Goal: Transaction & Acquisition: Purchase product/service

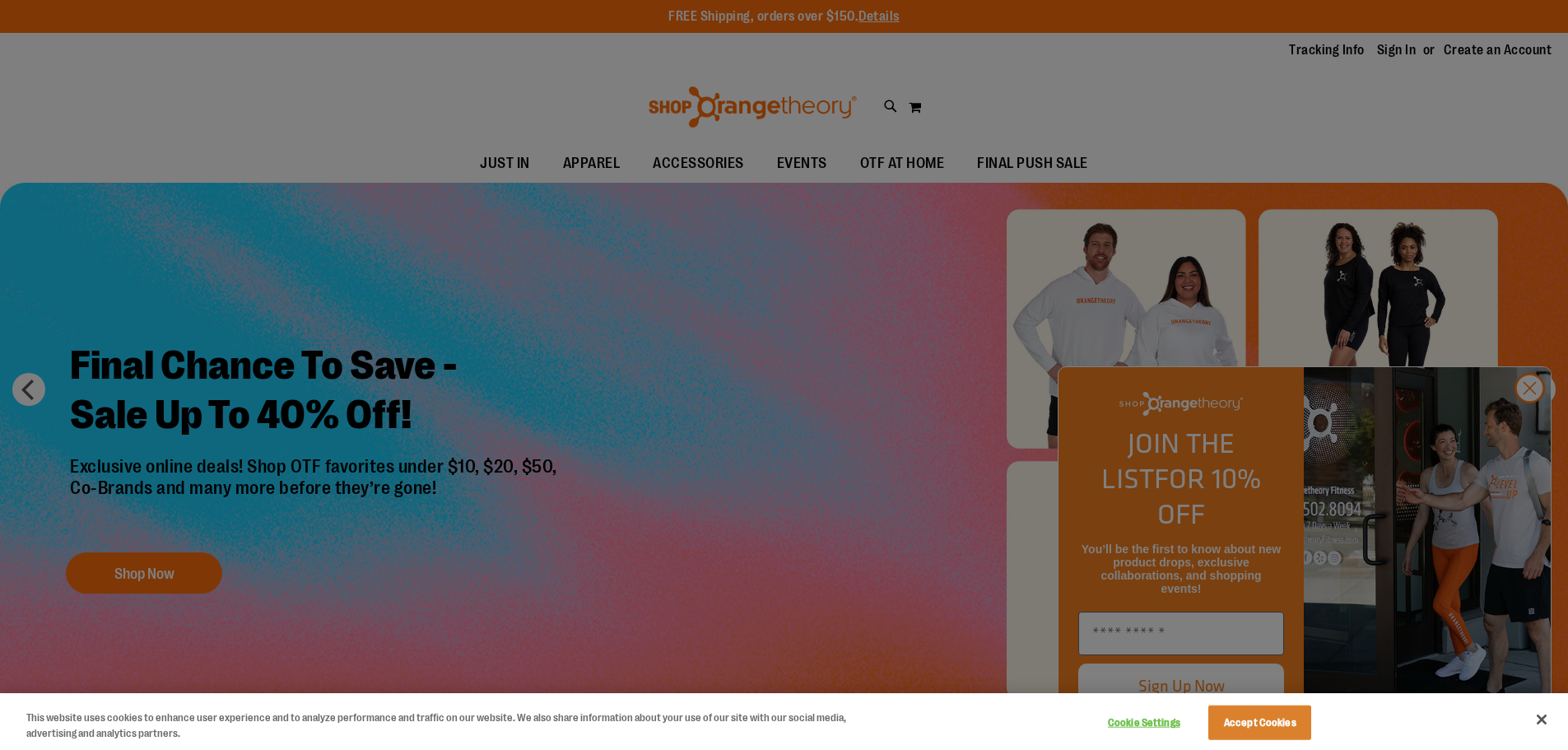
click at [1529, 423] on div at bounding box center [784, 375] width 1568 height 750
click at [1523, 425] on div at bounding box center [784, 375] width 1568 height 750
click at [1540, 719] on button "Close" at bounding box center [1541, 719] width 36 height 36
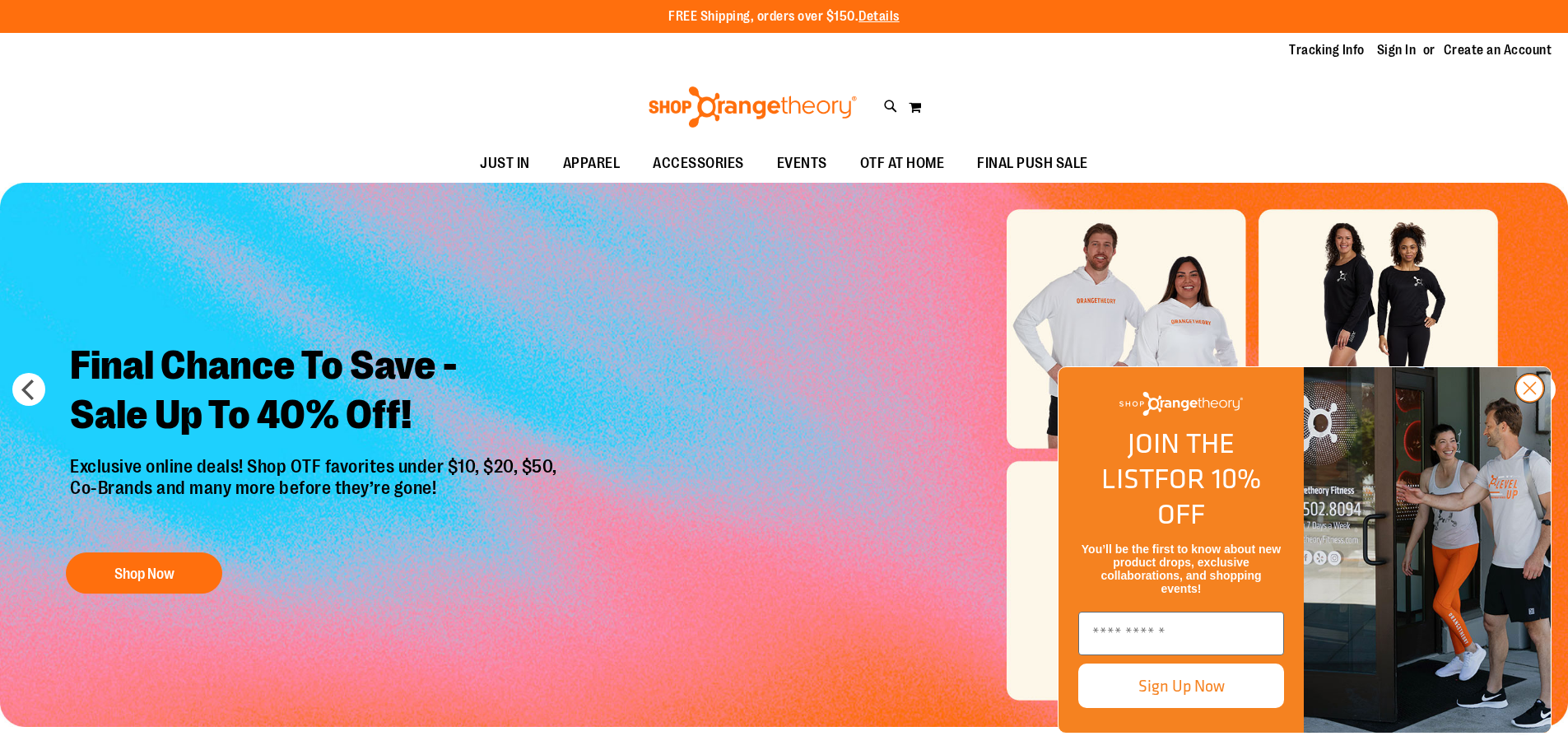
click at [1530, 402] on circle "Close dialog" at bounding box center [1529, 388] width 27 height 27
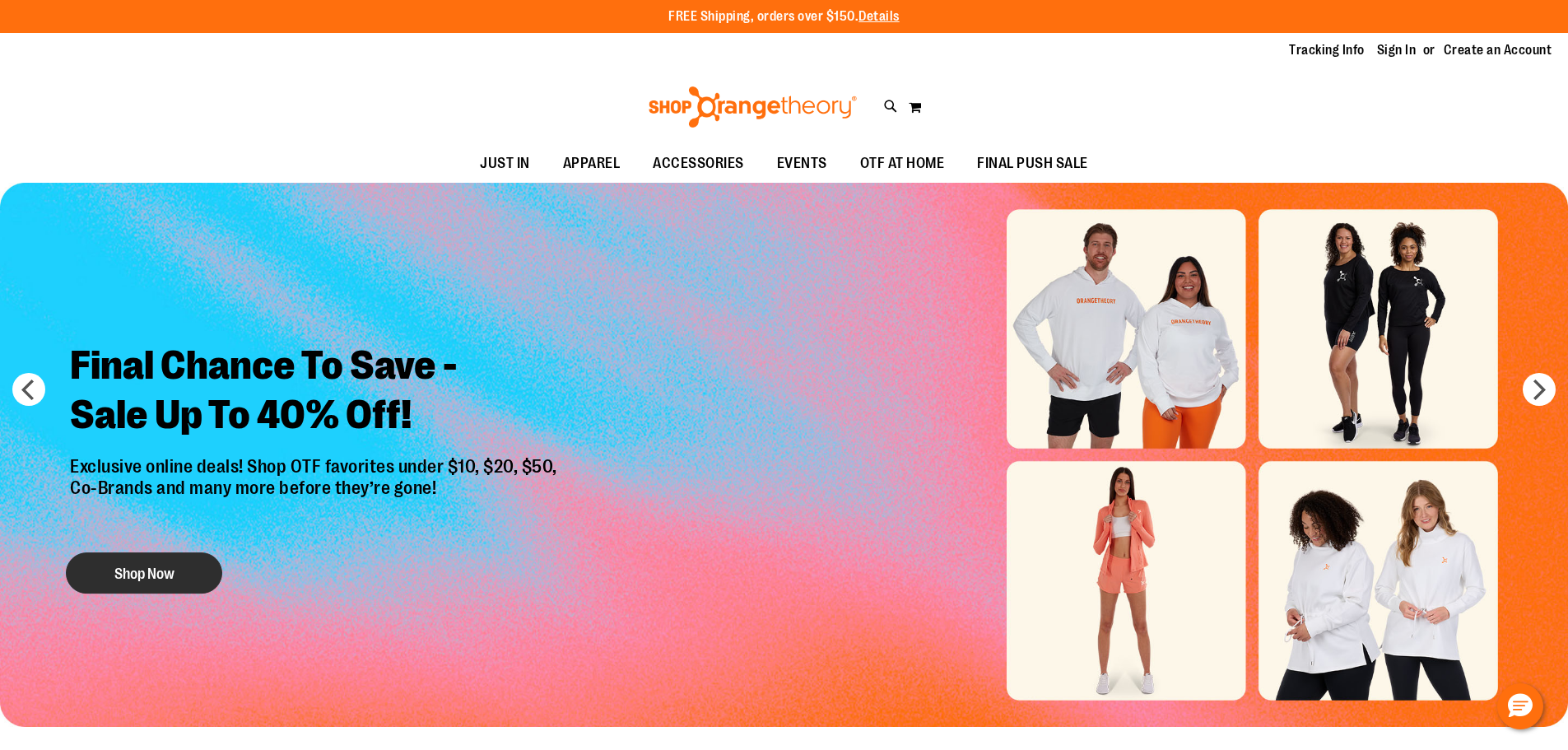
click at [132, 573] on button "Shop Now" at bounding box center [144, 573] width 156 height 41
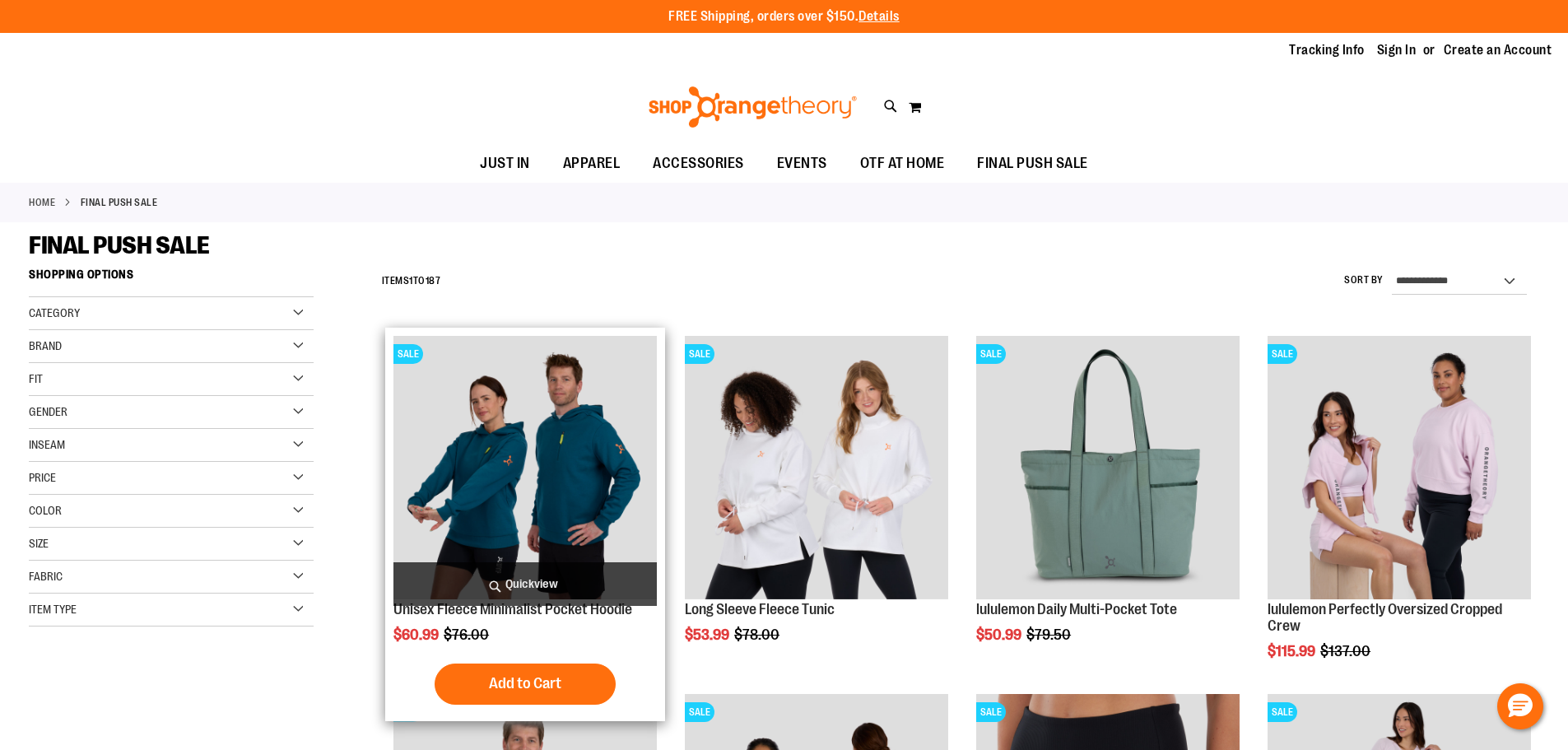
click at [579, 475] on img "product" at bounding box center [525, 468] width 263 height 263
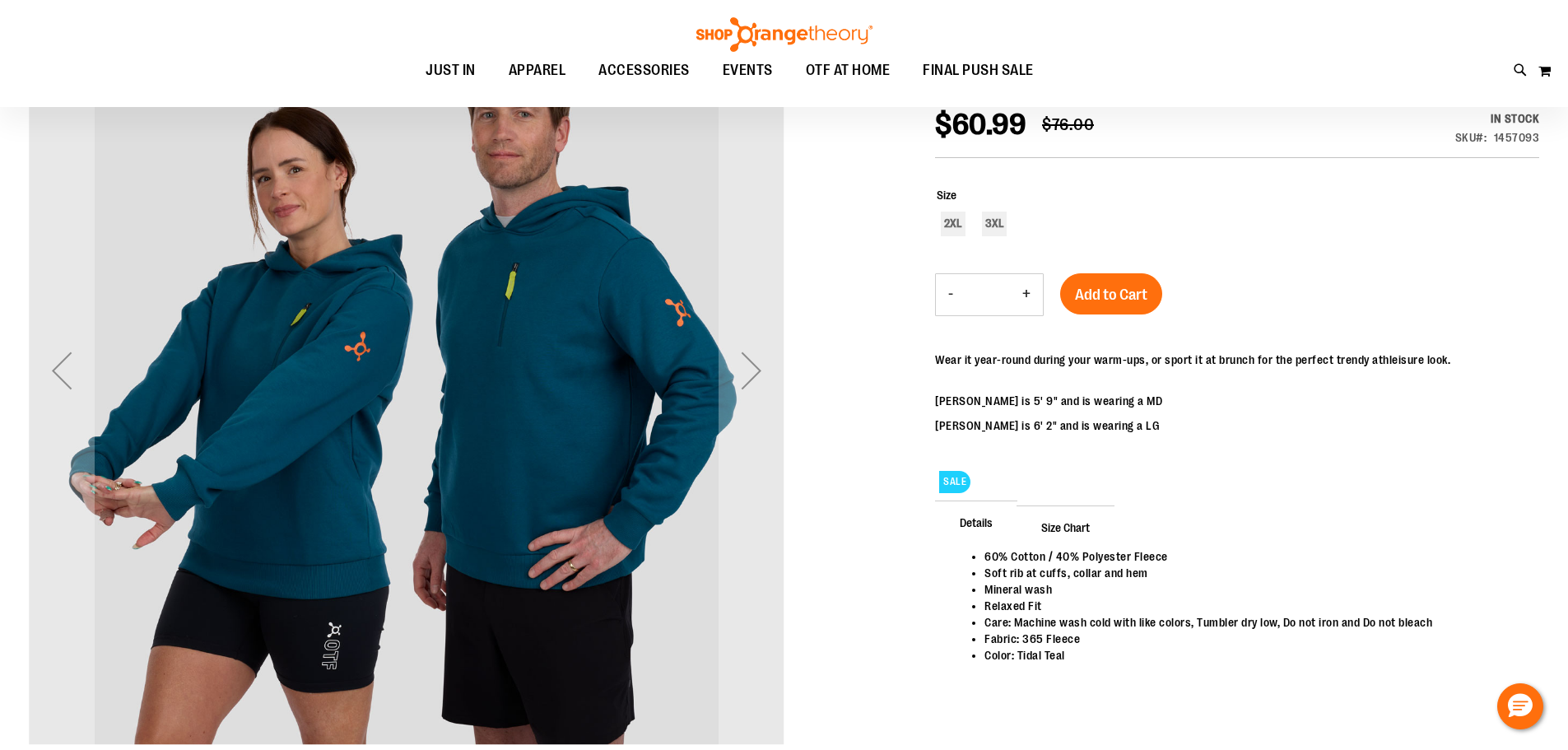
scroll to position [246, 0]
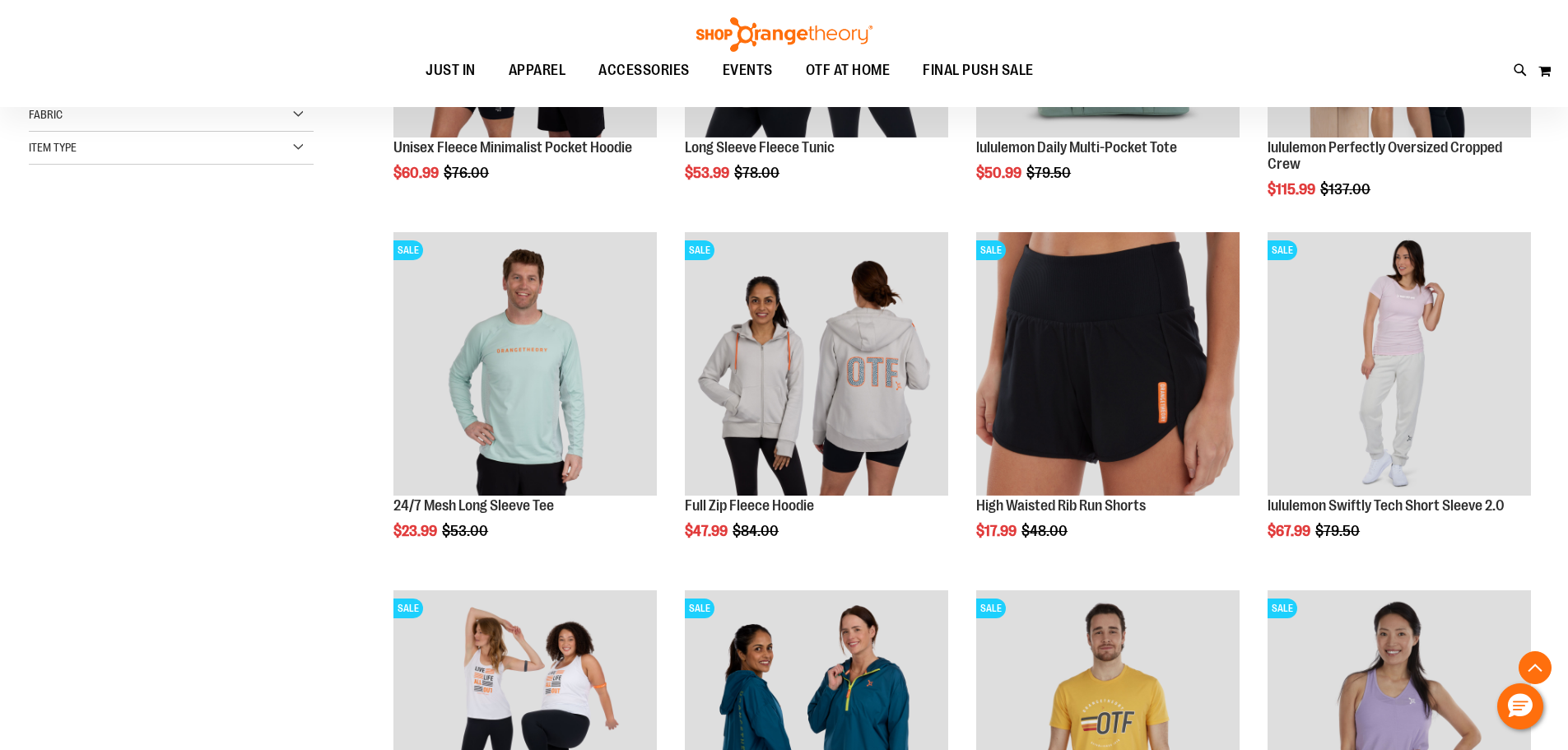
scroll to position [493, 0]
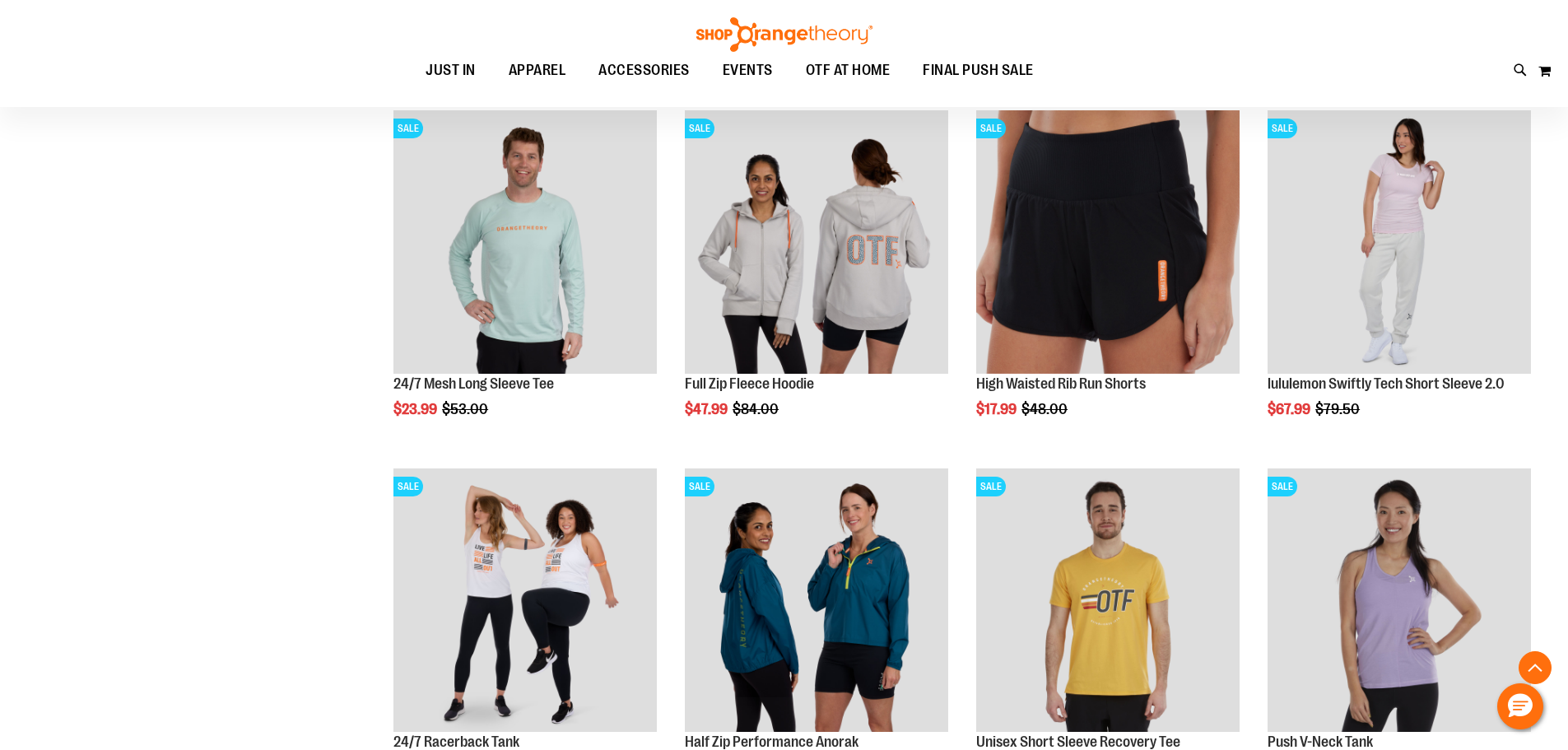
scroll to position [740, 0]
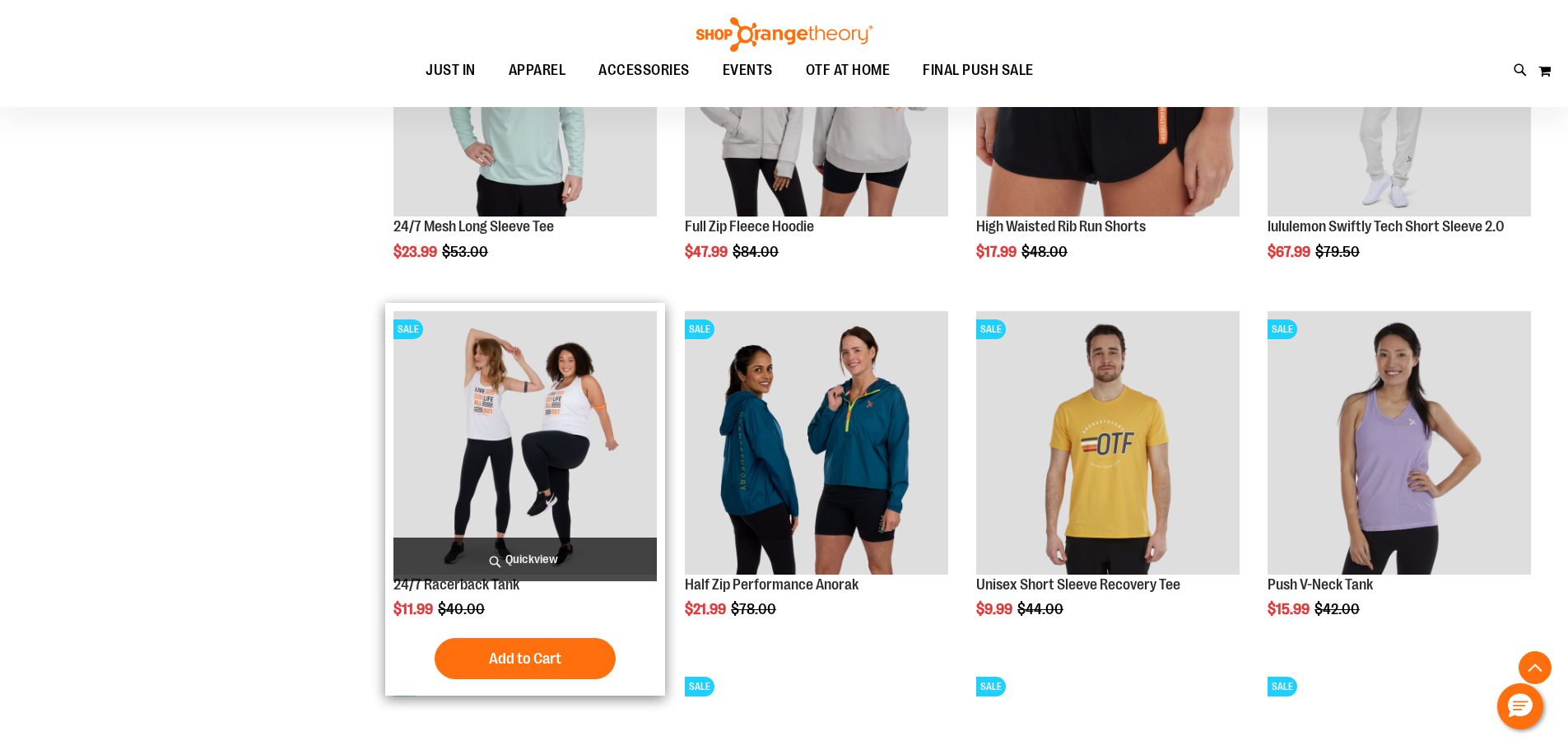
click at [482, 474] on img "product" at bounding box center [525, 443] width 263 height 263
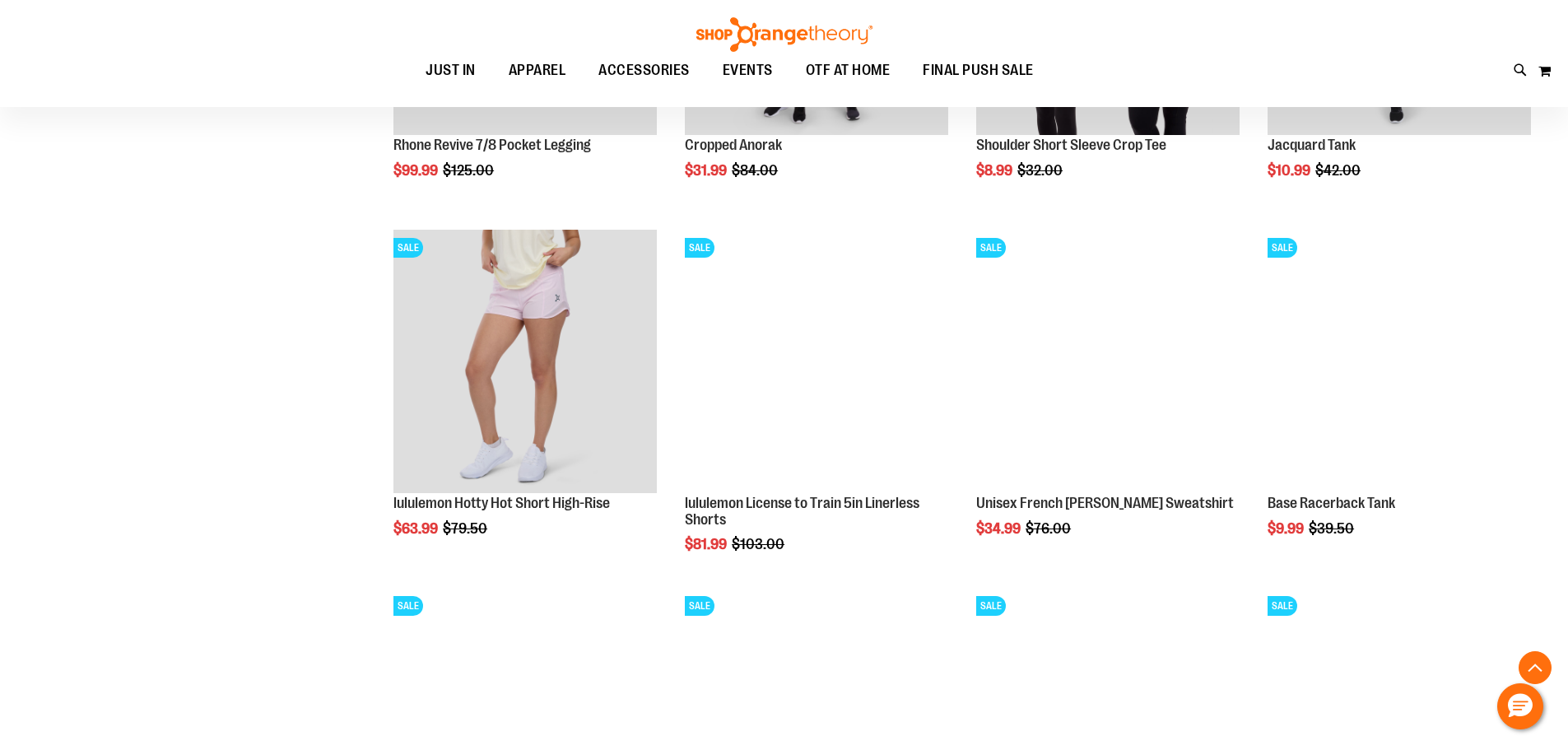
scroll to position [1562, 0]
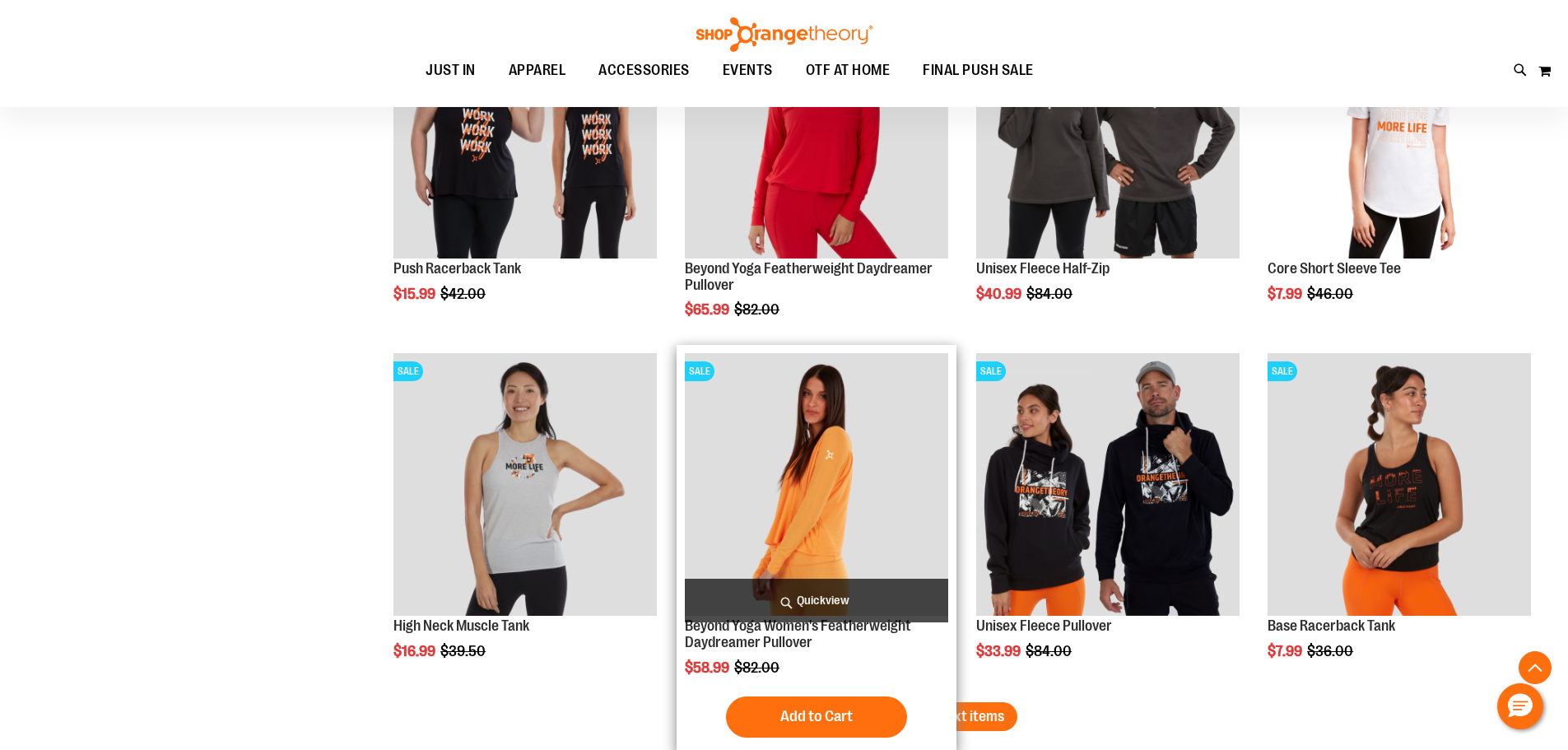
scroll to position [2846, 0]
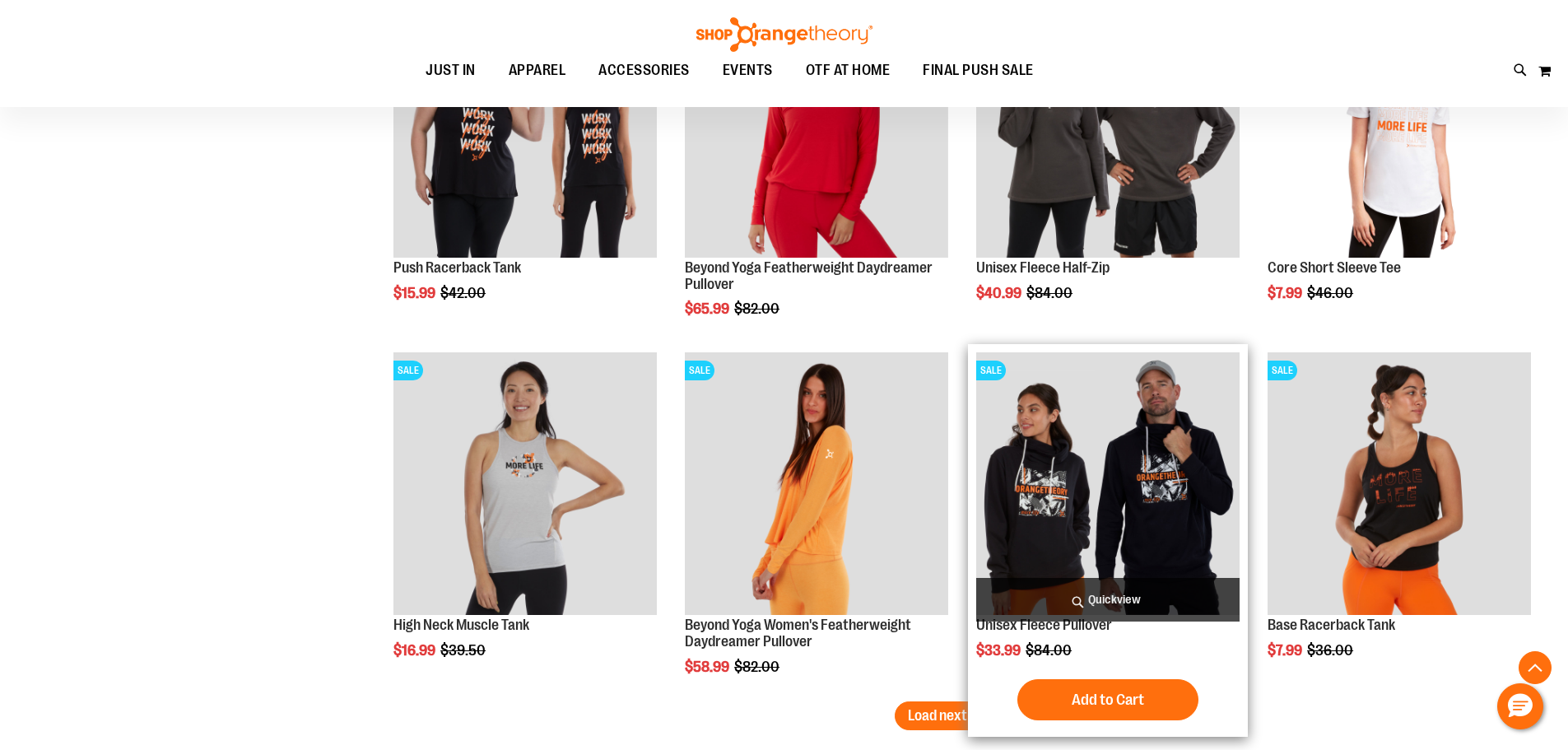
click at [1070, 515] on img "product" at bounding box center [1108, 484] width 263 height 263
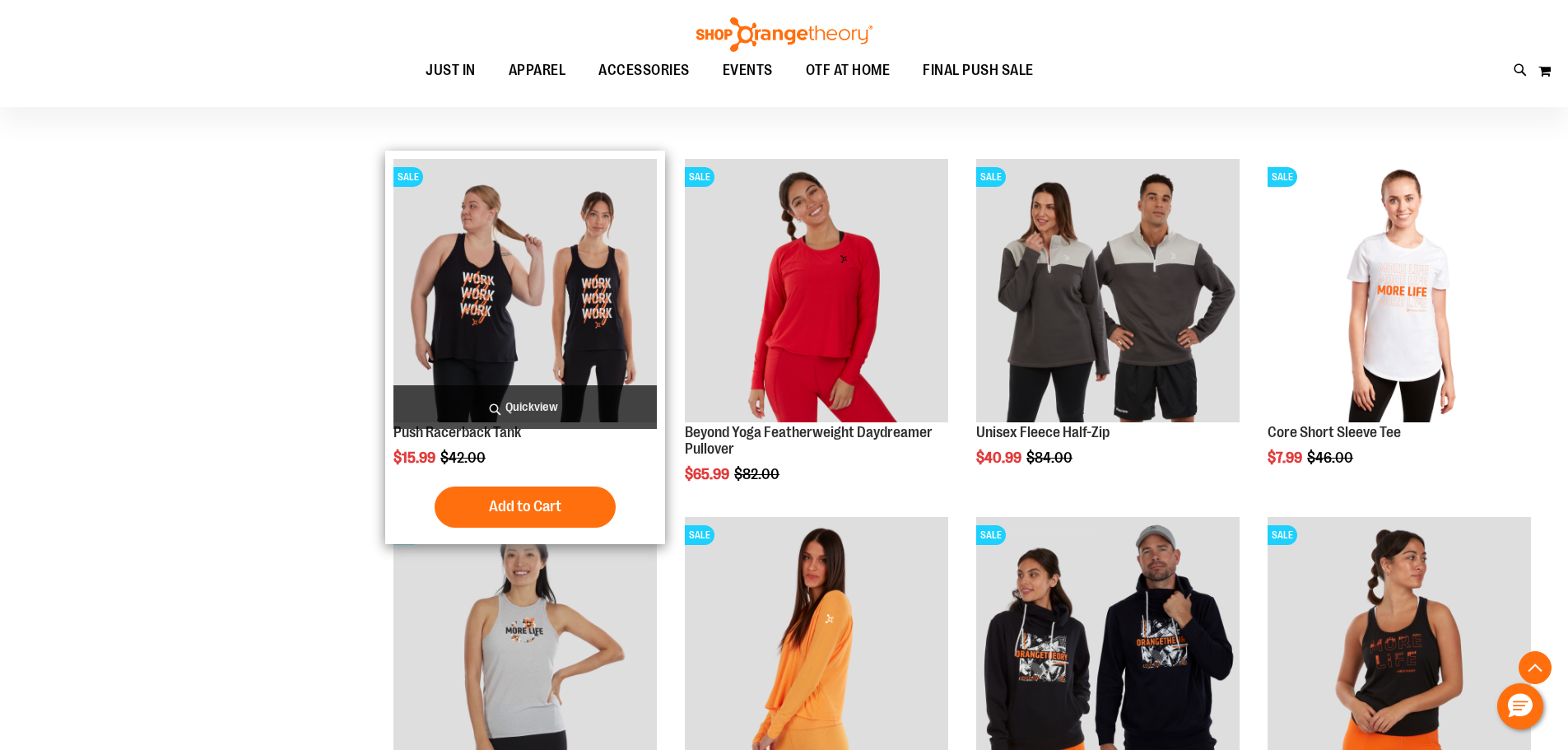
scroll to position [957, 0]
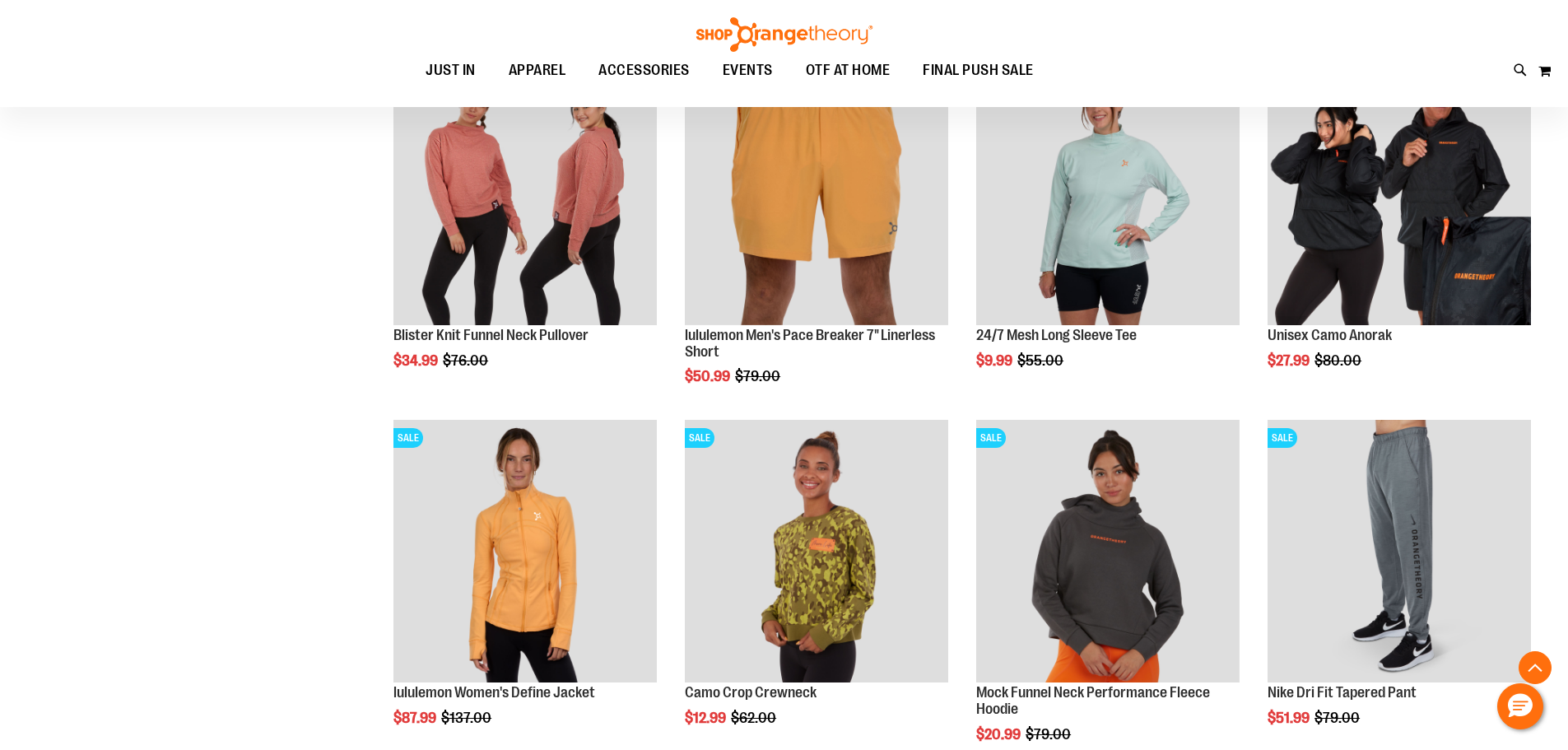
scroll to position [2787, 0]
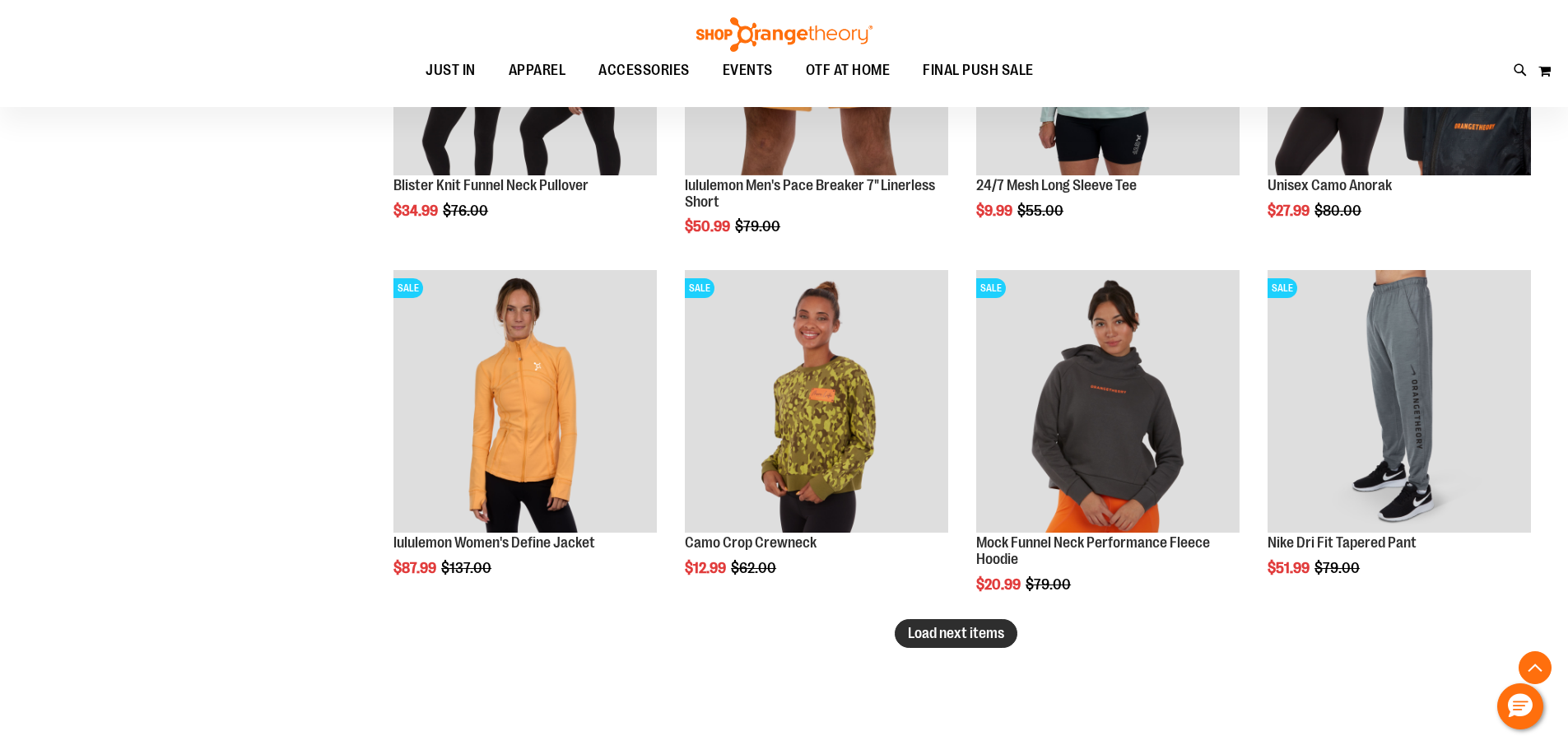
click at [962, 635] on span "Load next items" at bounding box center [956, 632] width 96 height 17
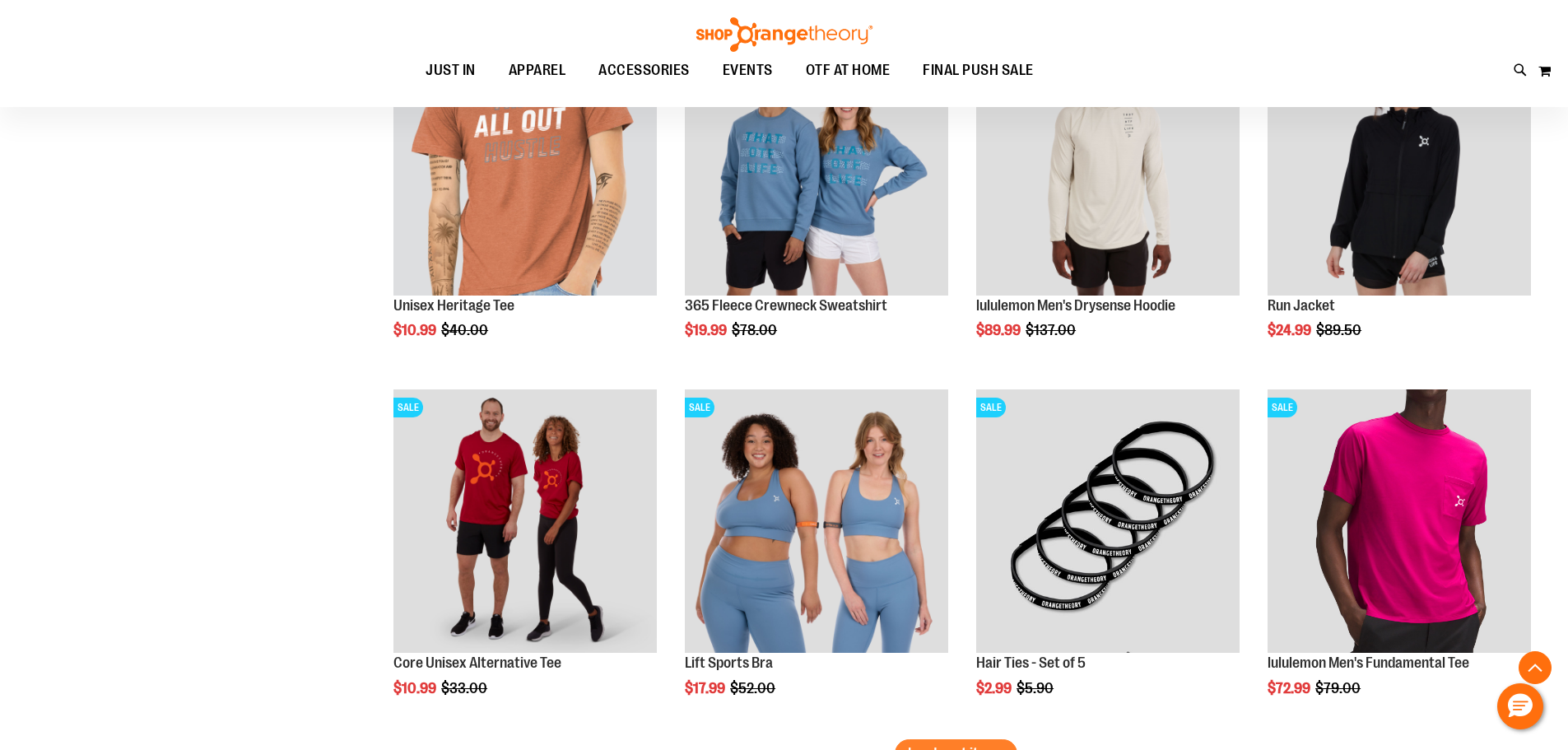
scroll to position [3857, 0]
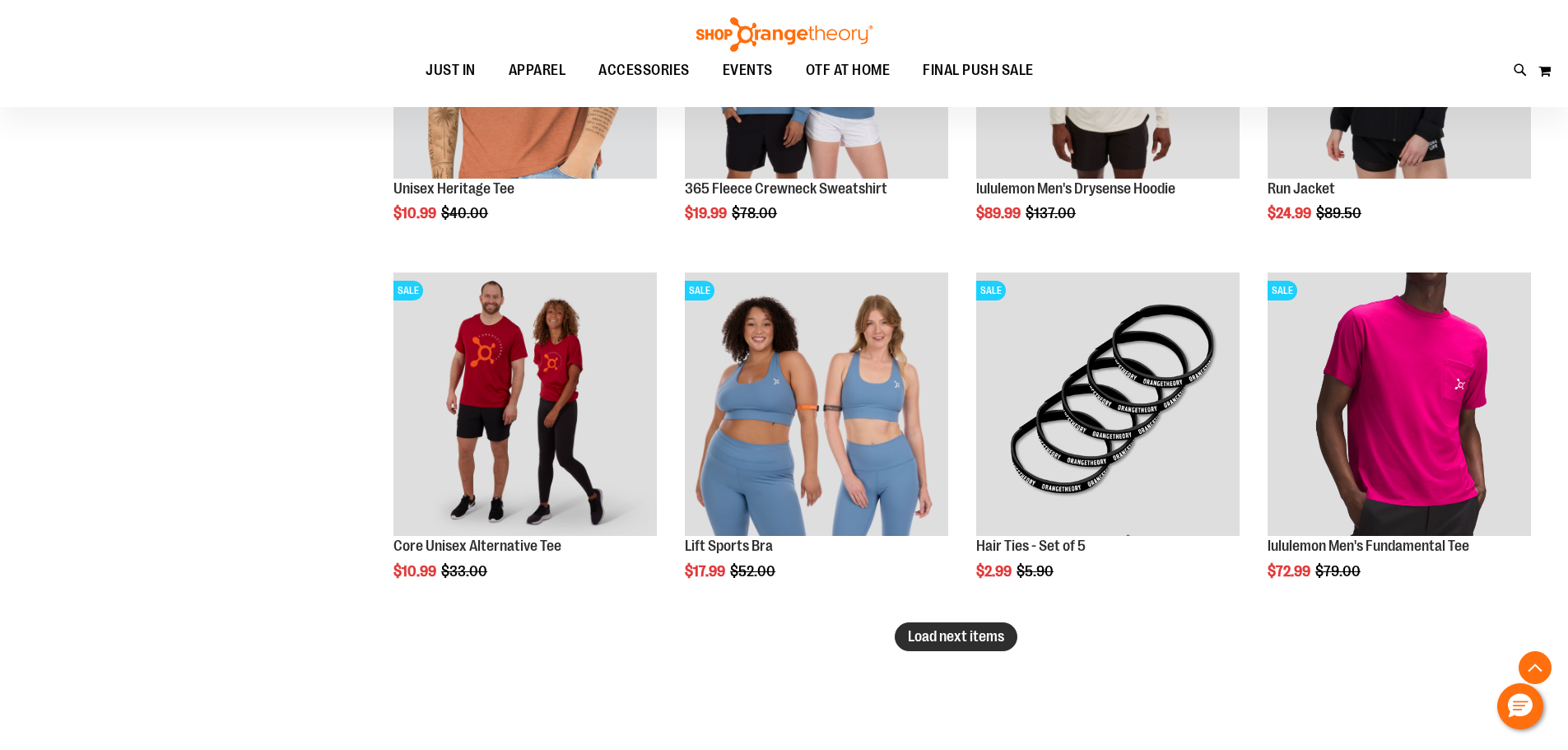
click at [915, 638] on span "Load next items" at bounding box center [956, 636] width 96 height 17
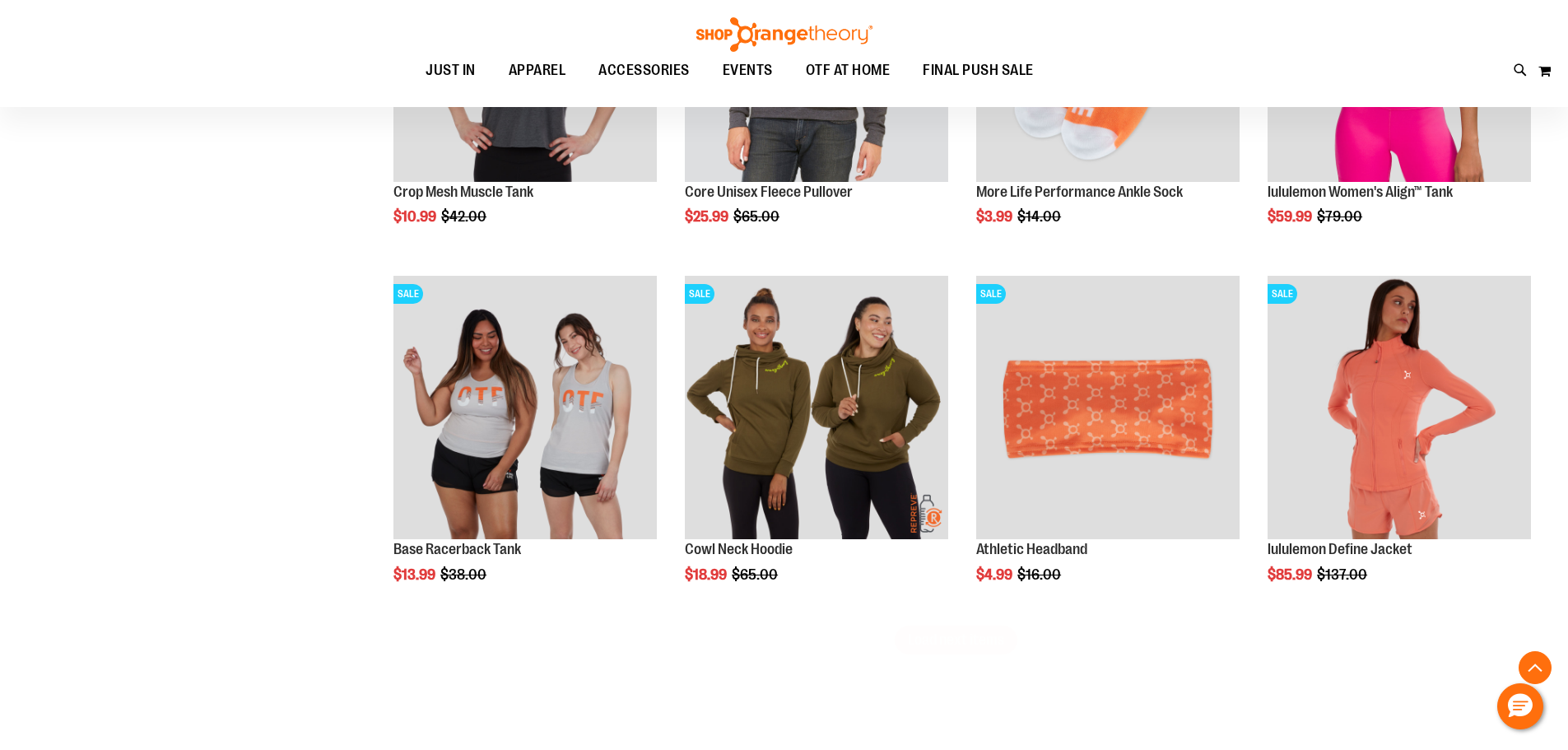
scroll to position [5092, 0]
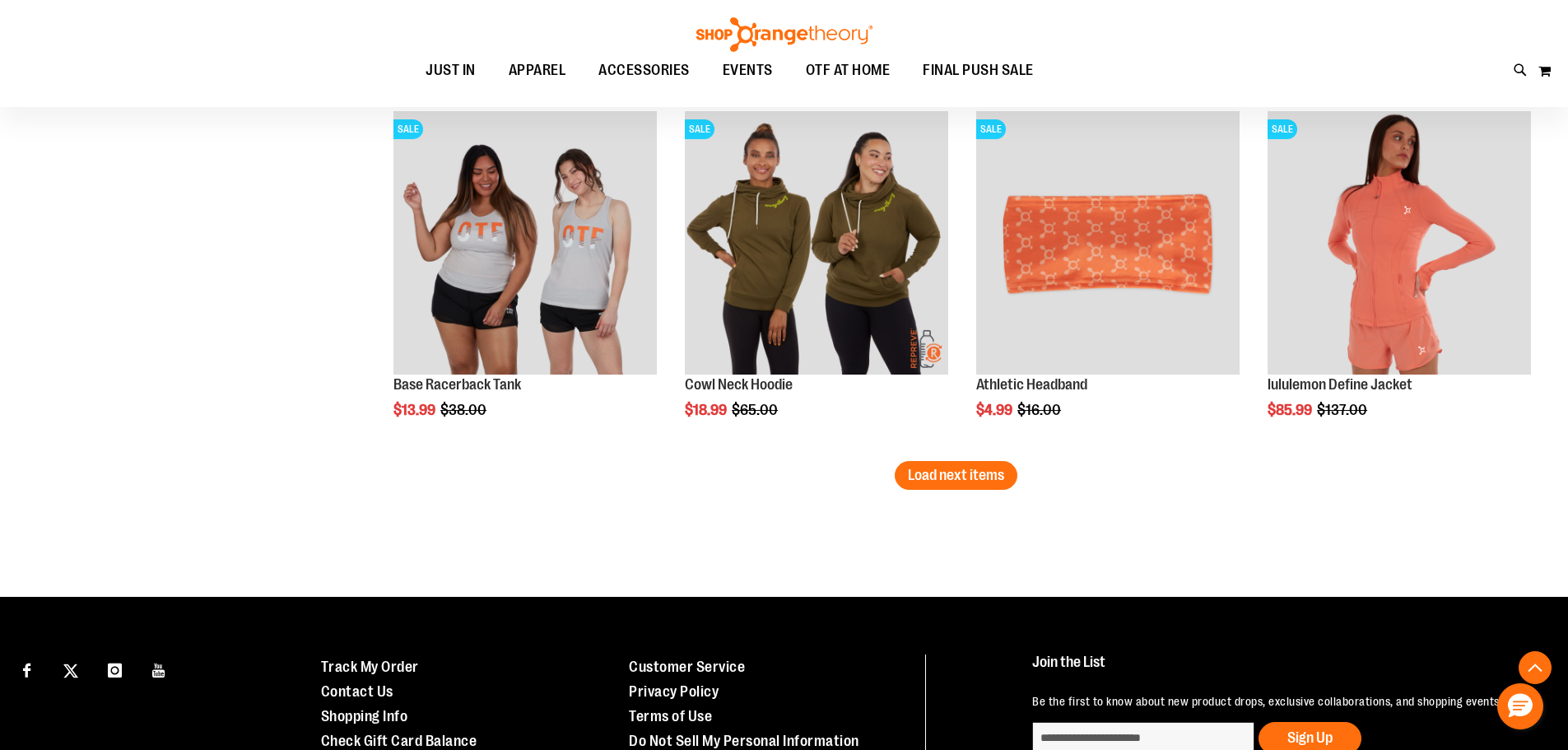
click at [942, 483] on button "Load next items" at bounding box center [956, 475] width 123 height 29
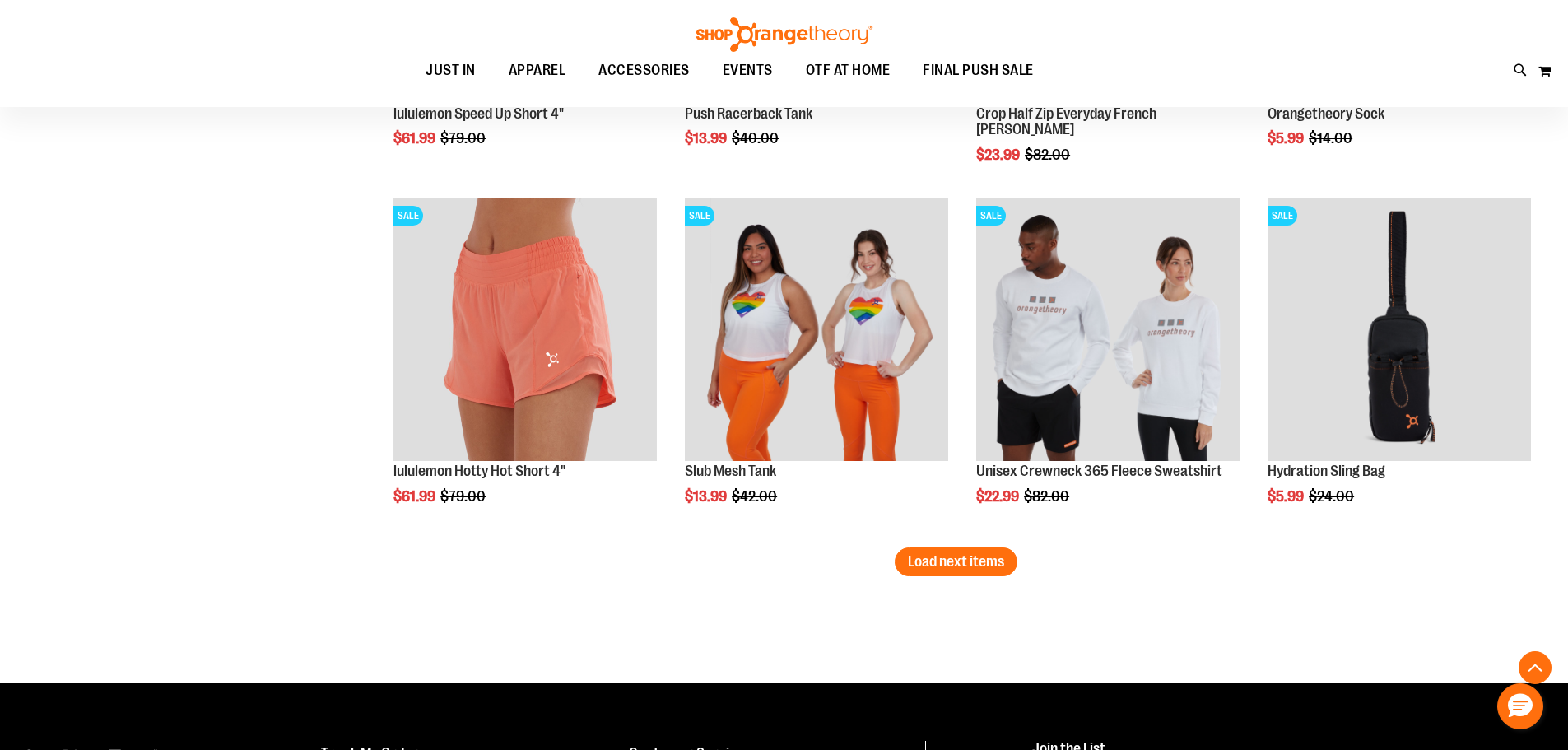
scroll to position [6080, 0]
click at [977, 569] on button "Load next items" at bounding box center [956, 561] width 123 height 29
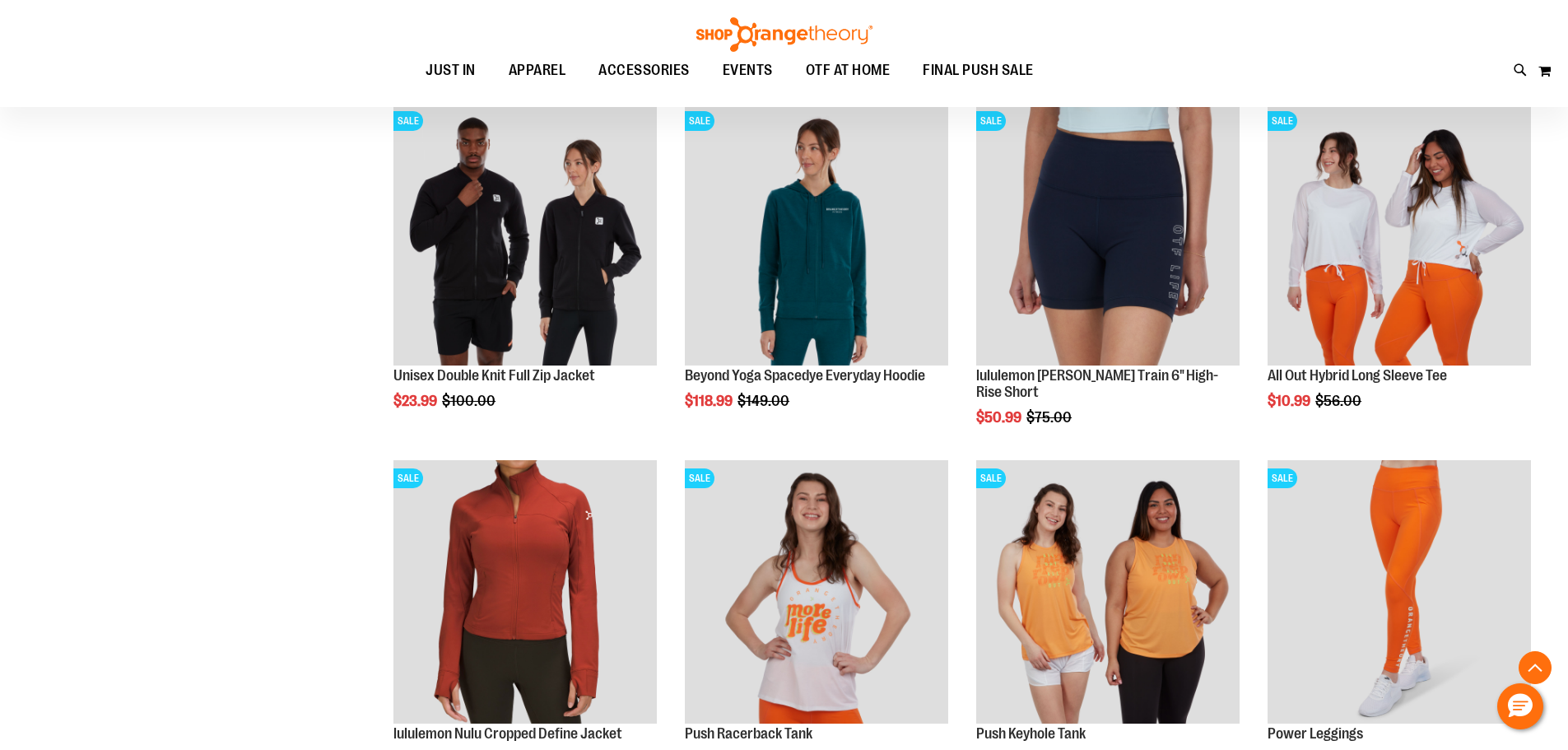
scroll to position [7068, 0]
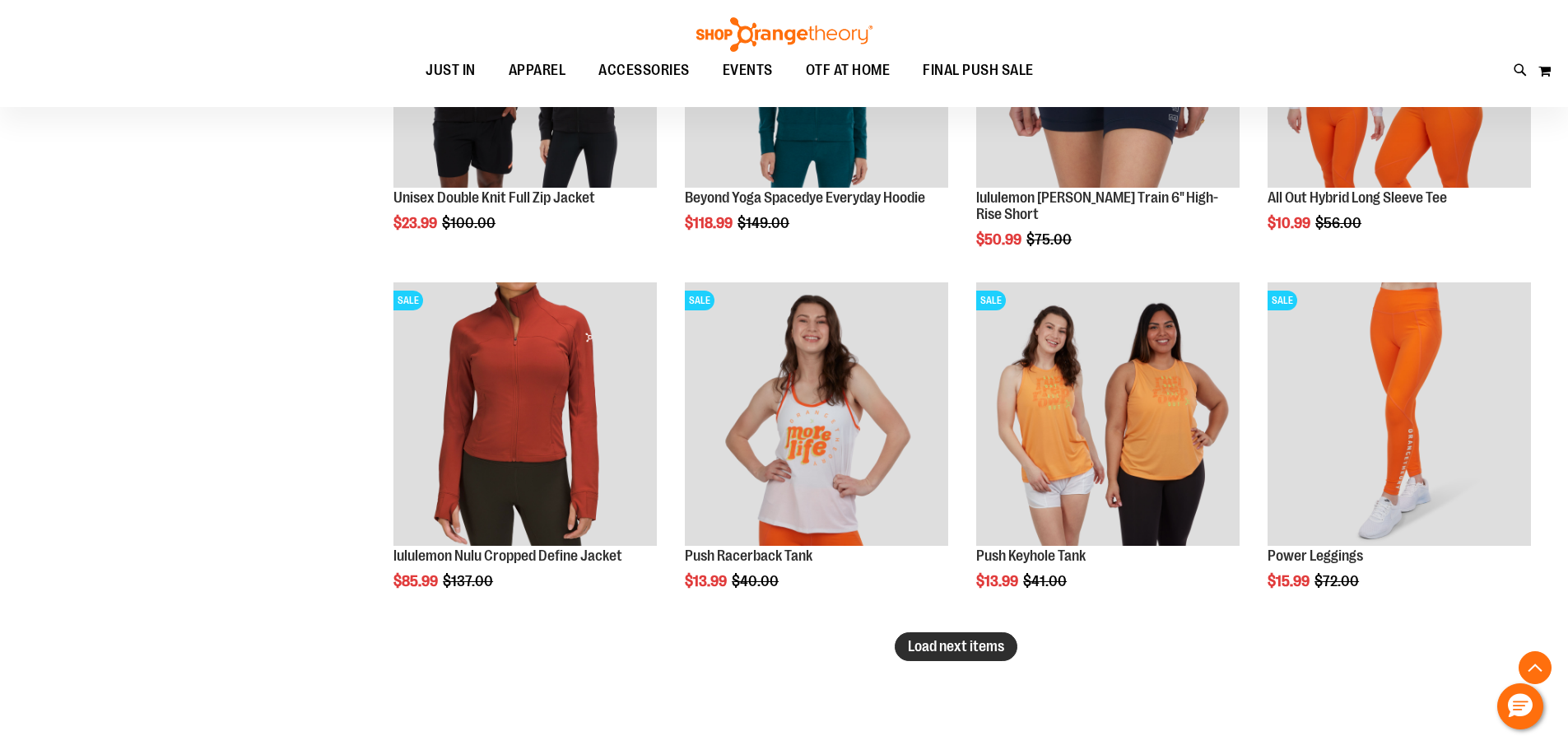
click at [1017, 646] on button "Load next items" at bounding box center [956, 646] width 123 height 29
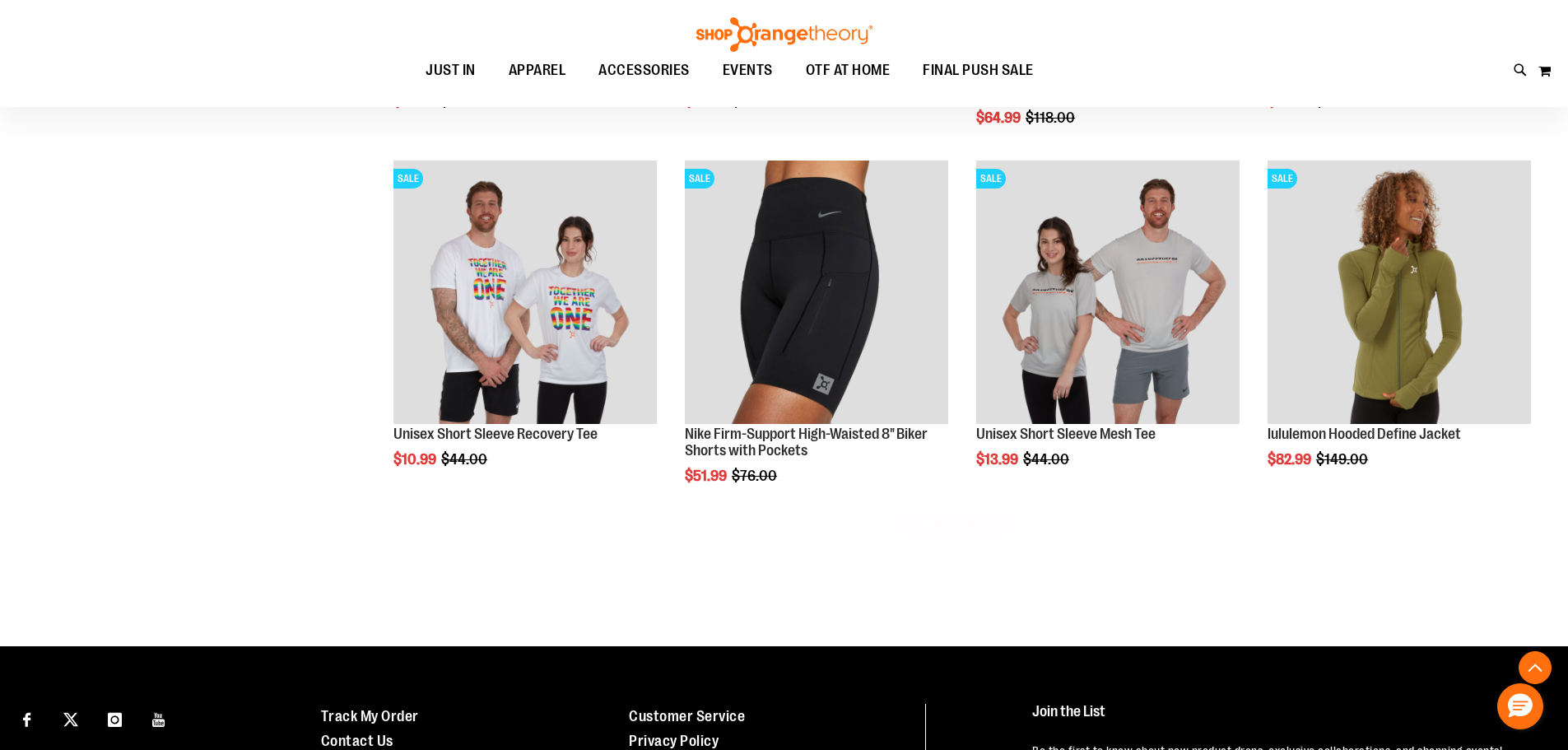
scroll to position [8303, 0]
